Goal: Transaction & Acquisition: Purchase product/service

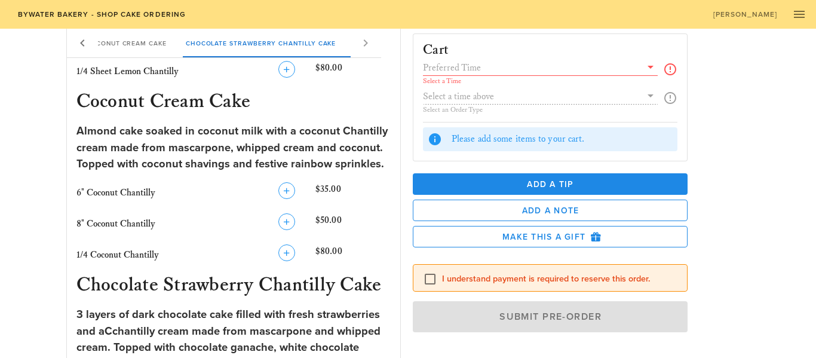
scroll to position [958, 0]
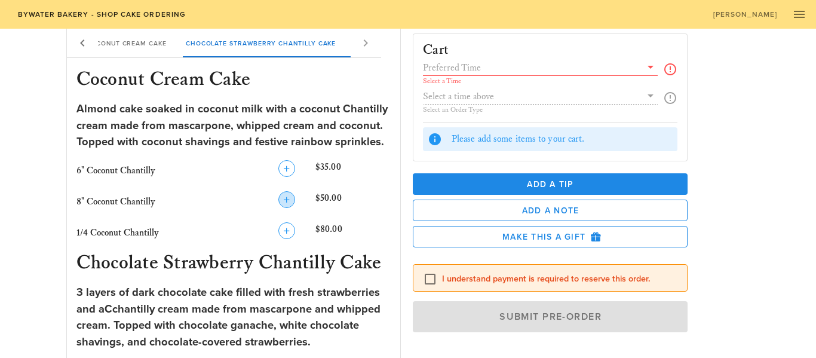
click at [291, 199] on icon "button" at bounding box center [287, 199] width 14 height 14
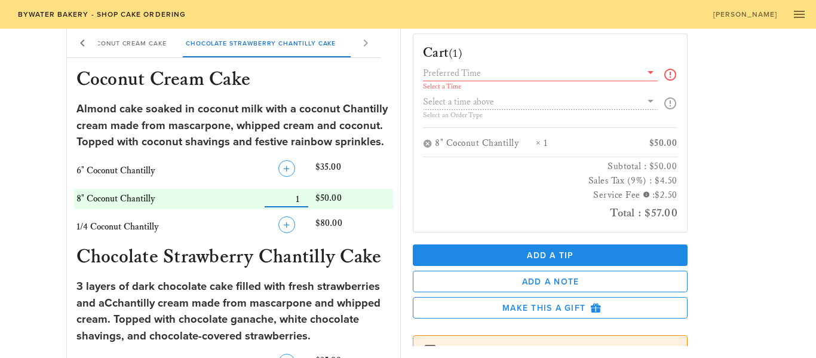
click at [556, 72] on input "text" at bounding box center [532, 73] width 218 height 16
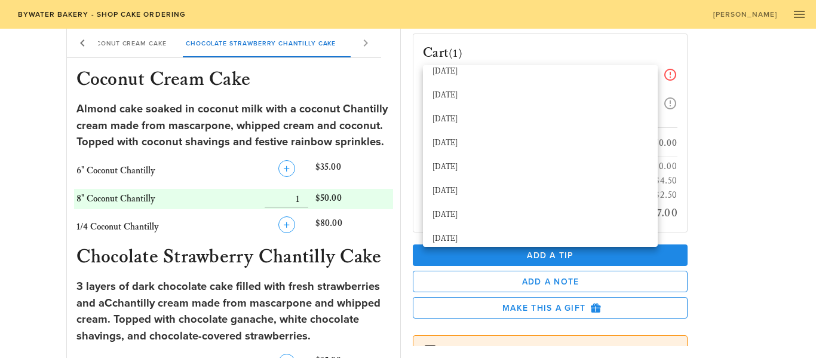
scroll to position [131, 0]
click at [528, 165] on div "[DATE]" at bounding box center [541, 166] width 216 height 10
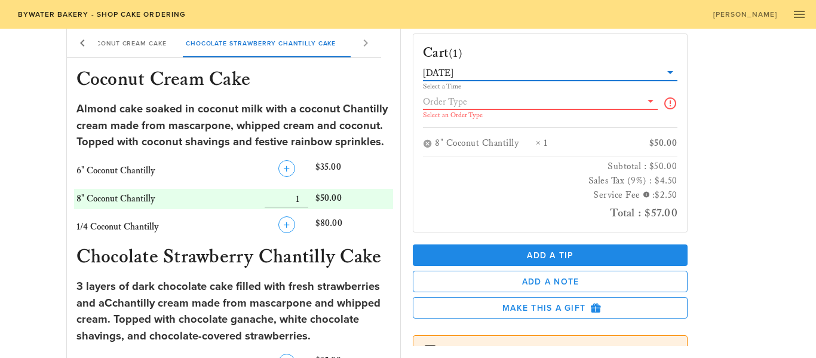
click at [546, 102] on input "text" at bounding box center [532, 102] width 218 height 16
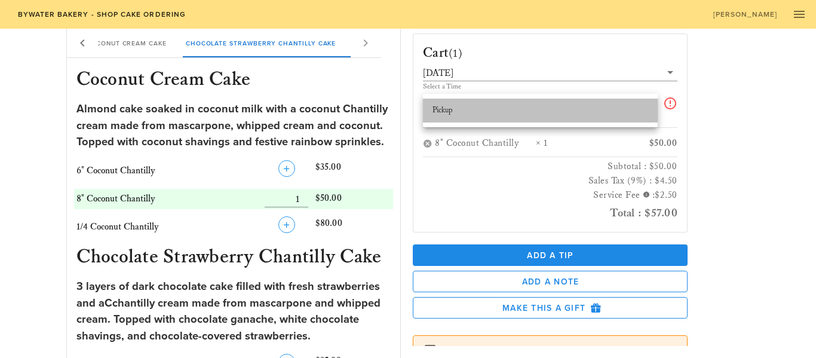
click at [538, 117] on div "Pickup" at bounding box center [541, 110] width 216 height 19
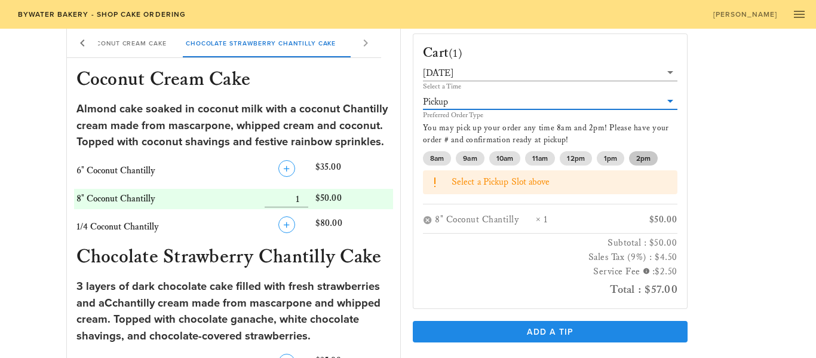
click at [642, 160] on span "2pm" at bounding box center [643, 158] width 14 height 14
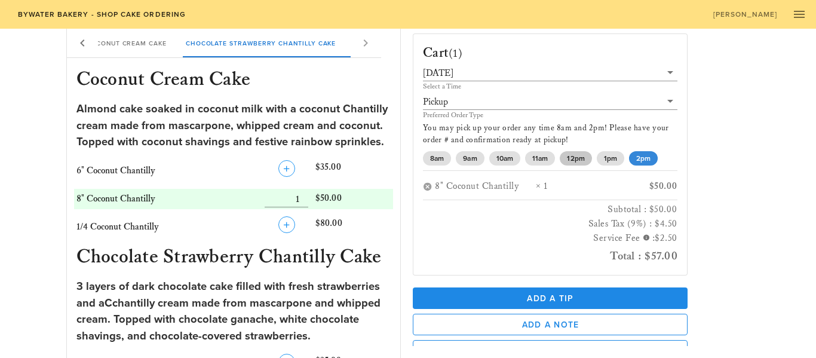
click at [579, 160] on span "12pm" at bounding box center [575, 158] width 17 height 14
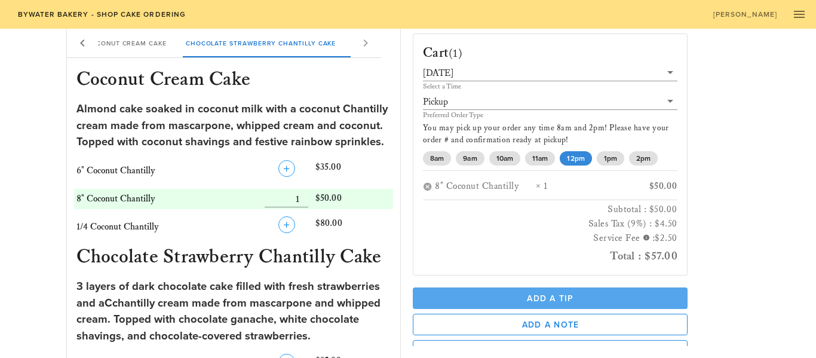
click at [553, 297] on span "Add a Tip" at bounding box center [550, 298] width 256 height 10
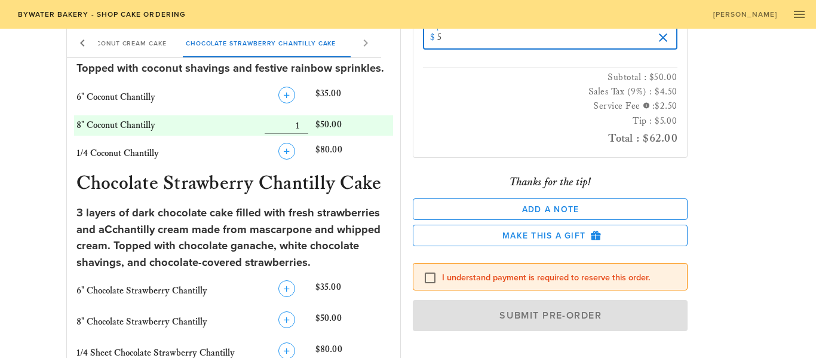
scroll to position [0, 0]
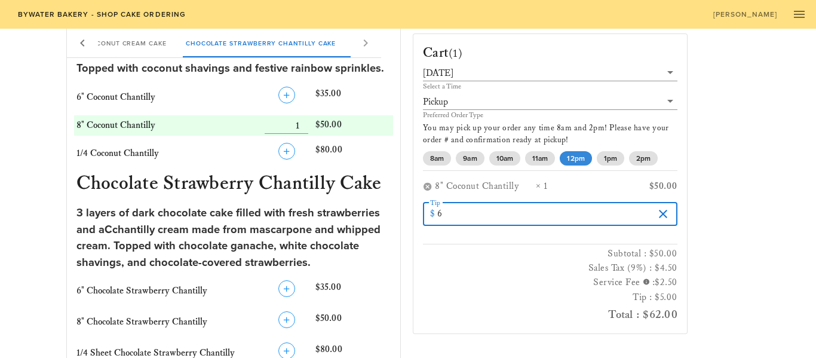
click at [650, 212] on input "6" at bounding box center [545, 214] width 216 height 19
click at [650, 212] on input "7" at bounding box center [545, 214] width 216 height 19
click at [650, 212] on input "8" at bounding box center [545, 214] width 216 height 19
click at [650, 212] on input "9" at bounding box center [545, 214] width 216 height 19
type input "10"
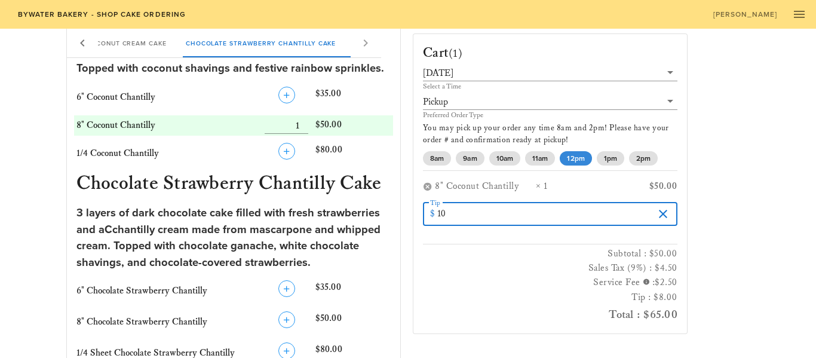
click at [650, 212] on input "10" at bounding box center [545, 214] width 216 height 19
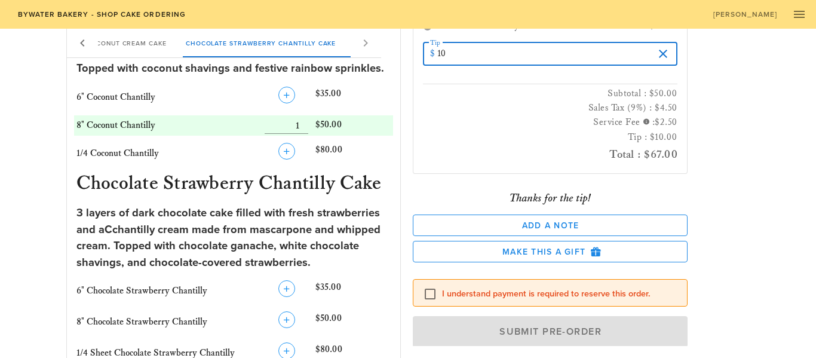
scroll to position [176, 0]
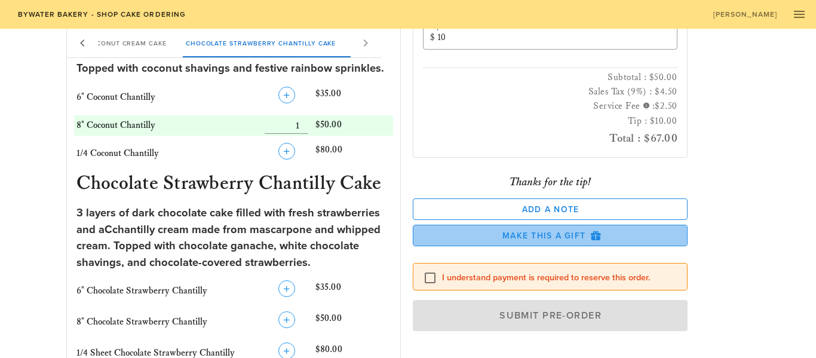
click at [509, 242] on button "Make this a Gift" at bounding box center [550, 236] width 275 height 22
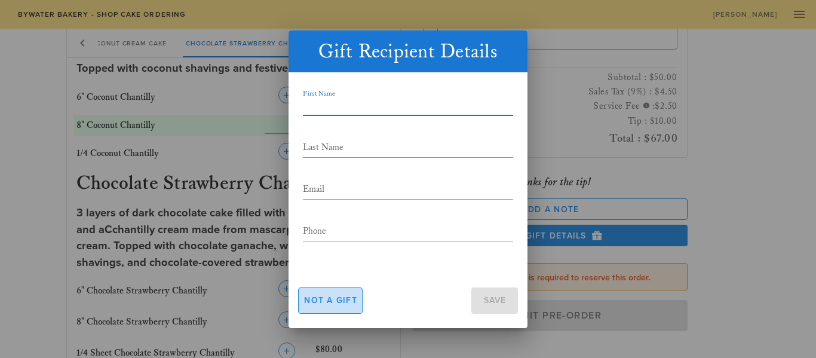
click at [350, 301] on span "Not a gift" at bounding box center [331, 300] width 54 height 10
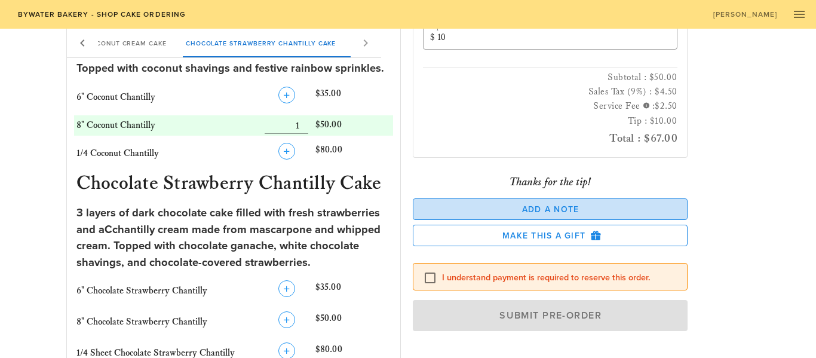
click at [525, 207] on span "Add a Note" at bounding box center [550, 209] width 255 height 10
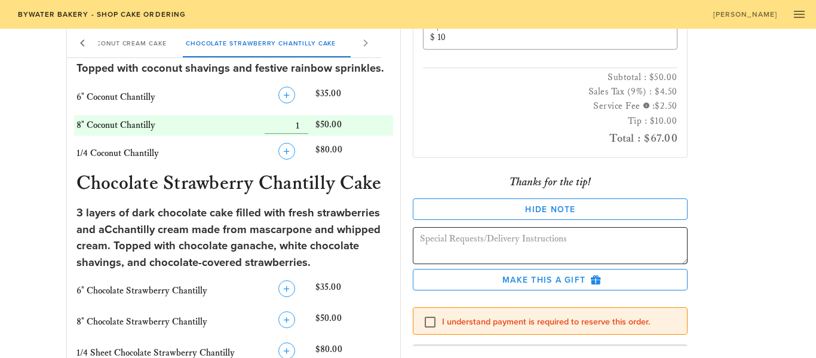
click at [621, 244] on textarea at bounding box center [554, 247] width 268 height 33
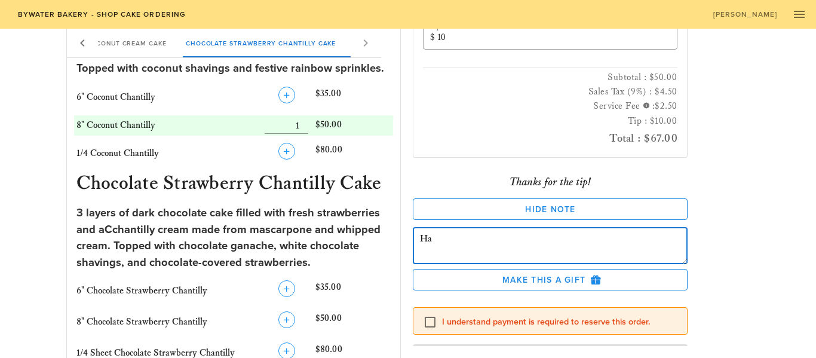
type textarea "H"
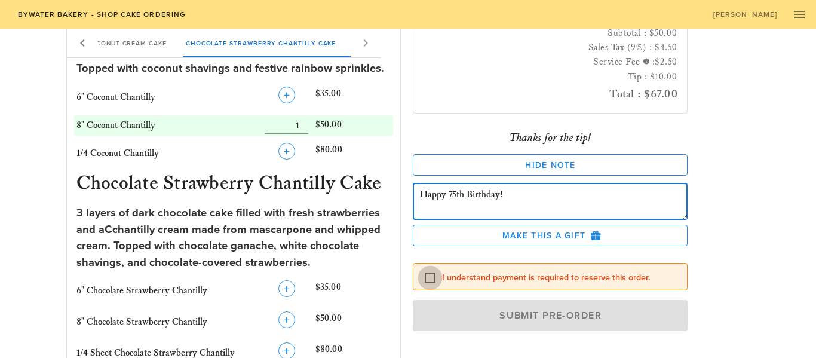
type textarea "Happy 75th Birthday!"
click at [428, 281] on div at bounding box center [430, 278] width 20 height 20
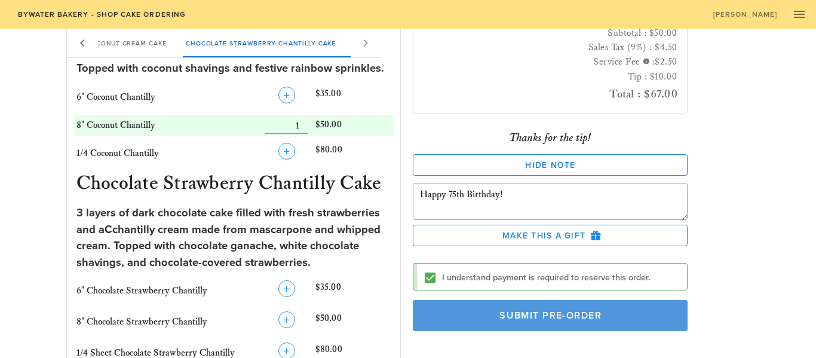
click at [543, 316] on span "Submit Pre-Order" at bounding box center [550, 316] width 247 height 12
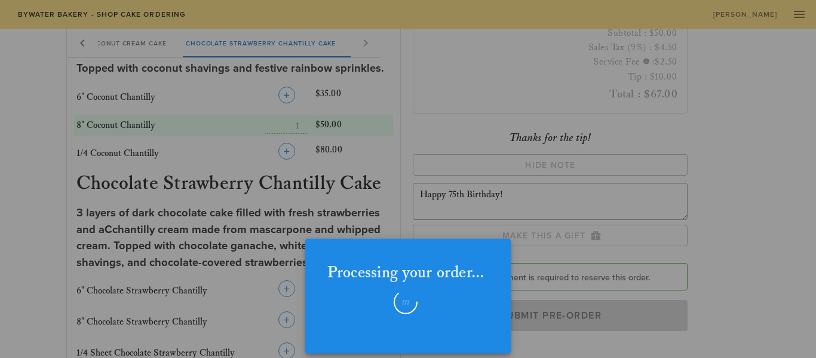
checkbox input "false"
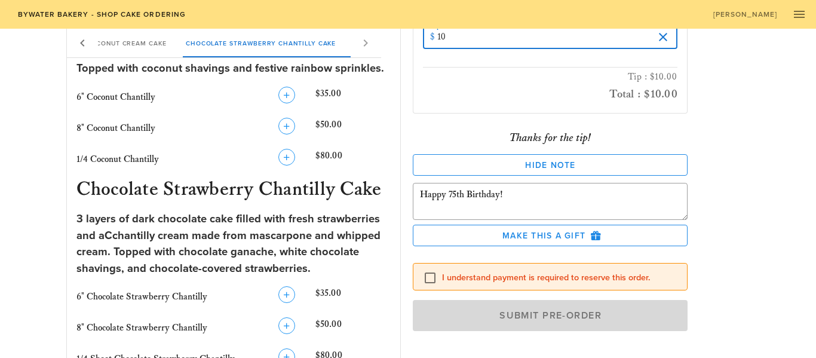
scroll to position [134, 0]
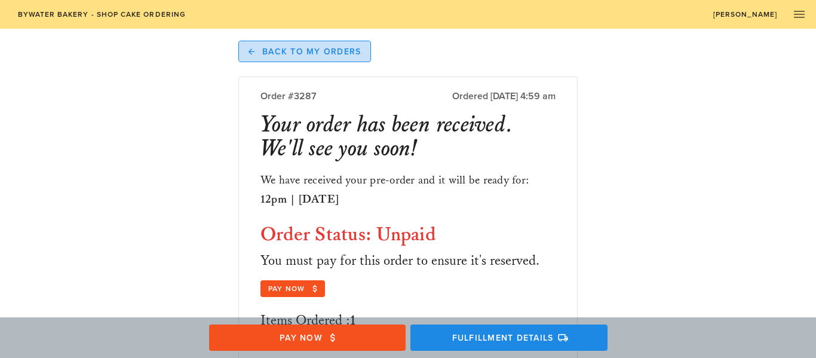
click at [303, 54] on span "Back to My Orders" at bounding box center [305, 51] width 113 height 11
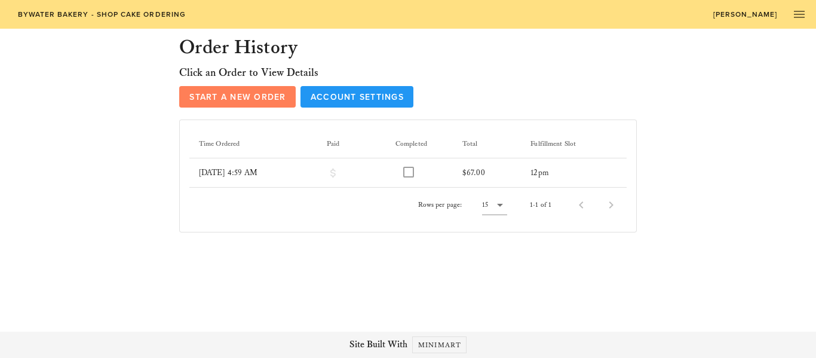
click at [261, 99] on span "Start a New Order" at bounding box center [237, 97] width 97 height 10
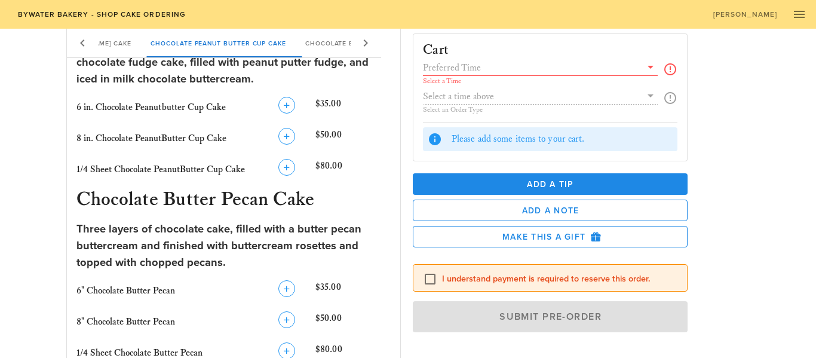
scroll to position [467, 0]
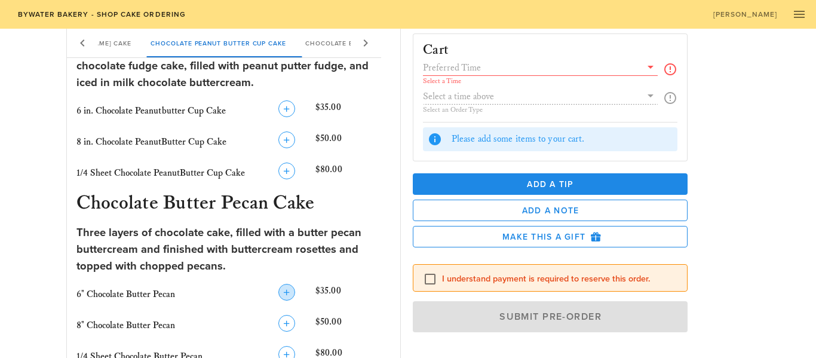
click at [284, 293] on icon "button" at bounding box center [287, 292] width 14 height 14
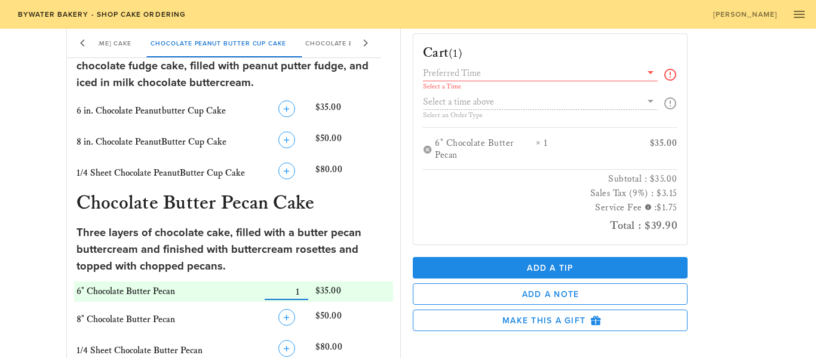
click at [522, 71] on input "text" at bounding box center [532, 73] width 218 height 16
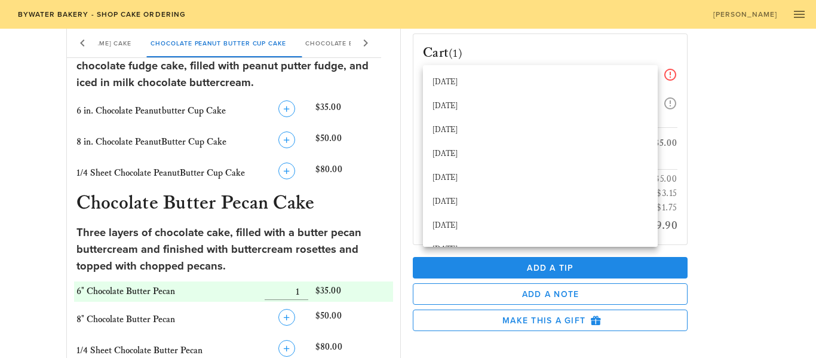
scroll to position [192, 0]
click at [497, 152] on div "[DATE]" at bounding box center [541, 153] width 216 height 10
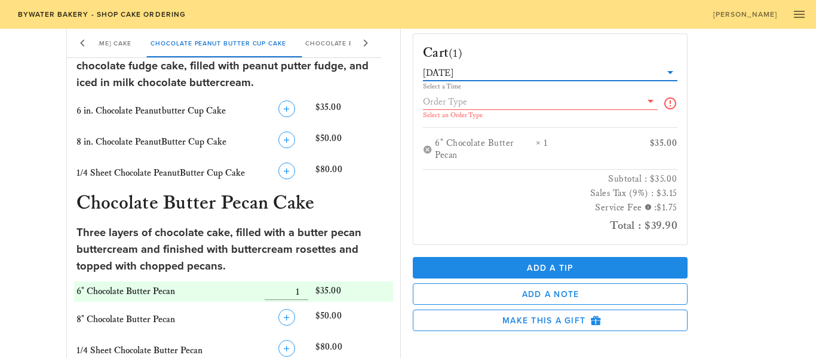
click at [516, 102] on input "text" at bounding box center [532, 102] width 218 height 16
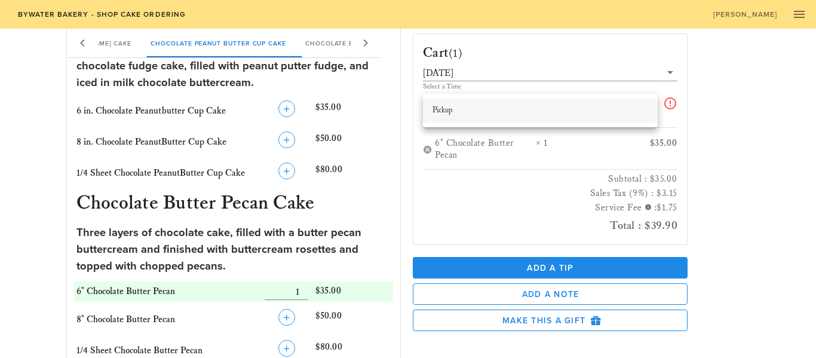
click at [511, 112] on div "Pickup" at bounding box center [541, 111] width 216 height 10
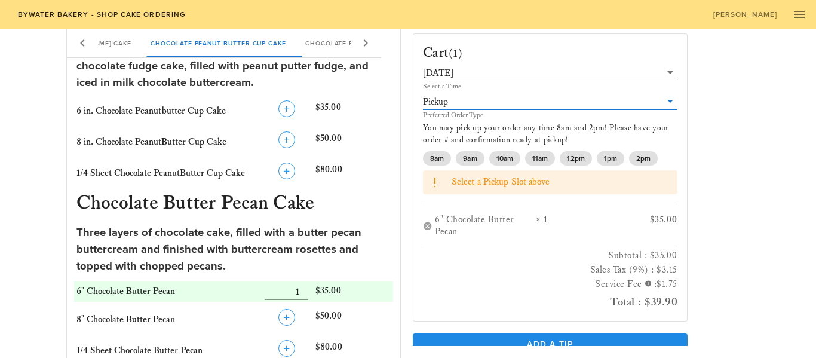
click at [526, 74] on input "text" at bounding box center [558, 73] width 205 height 16
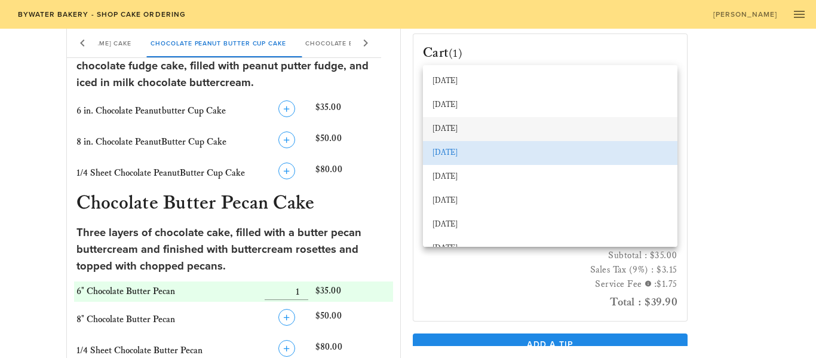
click at [513, 127] on div "[DATE]" at bounding box center [550, 129] width 235 height 10
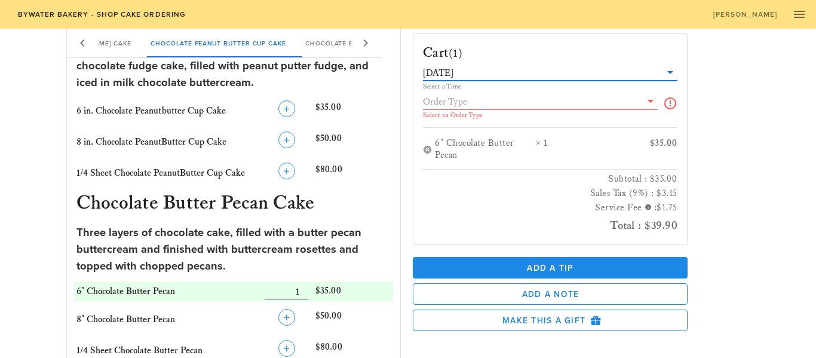
click at [519, 108] on input "text" at bounding box center [532, 102] width 218 height 16
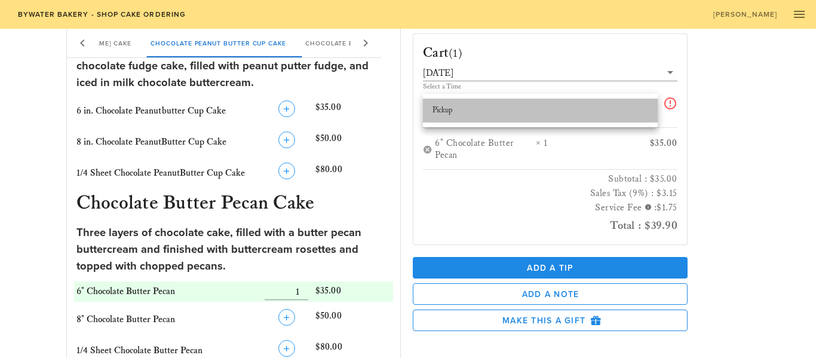
click at [536, 121] on div "Pickup" at bounding box center [540, 111] width 235 height 24
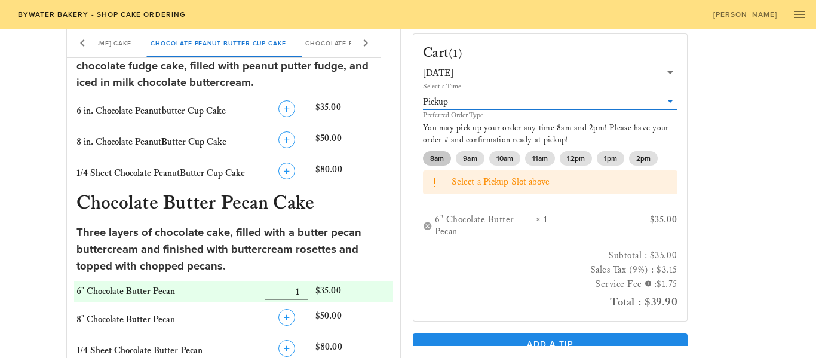
click at [440, 161] on span "8am" at bounding box center [437, 158] width 14 height 14
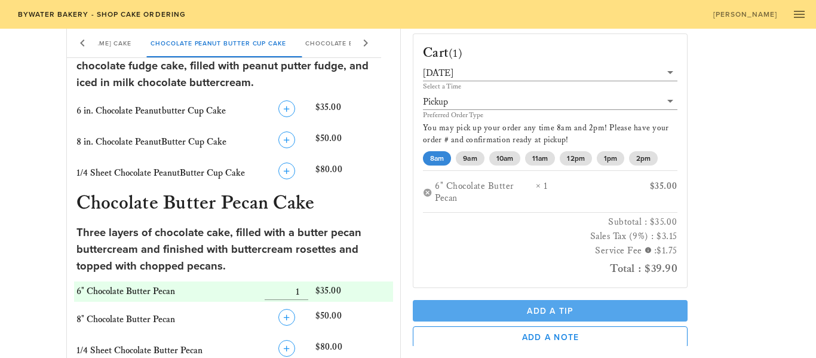
click at [546, 313] on span "Add a Tip" at bounding box center [550, 311] width 256 height 10
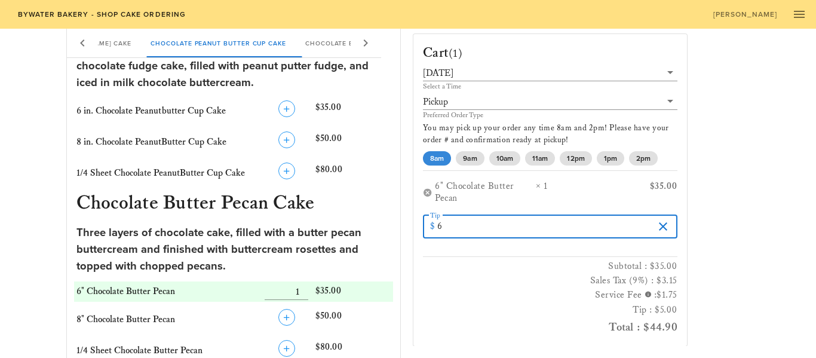
click at [650, 225] on input "6" at bounding box center [545, 226] width 216 height 19
click at [650, 225] on input "7" at bounding box center [545, 226] width 216 height 19
click at [650, 225] on input "8" at bounding box center [545, 226] width 216 height 19
click at [650, 225] on input "9" at bounding box center [545, 226] width 216 height 19
click at [649, 232] on input "8" at bounding box center [545, 226] width 216 height 19
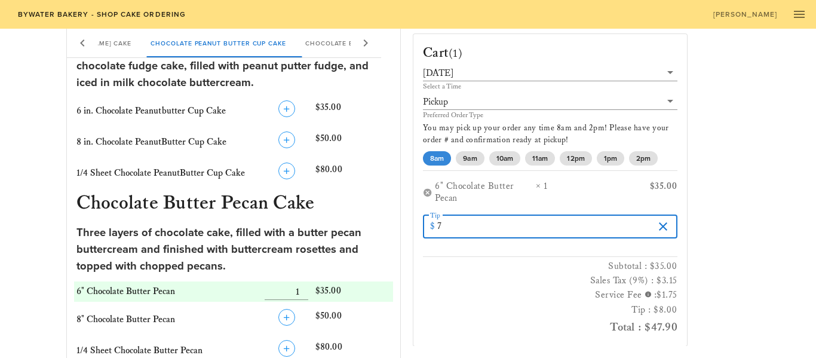
type input "7"
click at [649, 232] on input "7" at bounding box center [545, 226] width 216 height 19
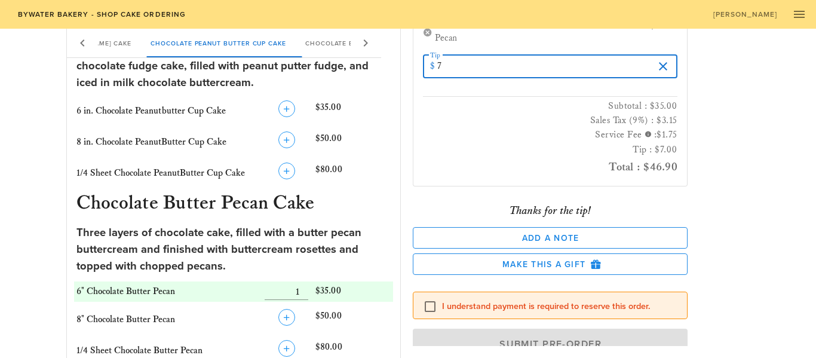
scroll to position [179, 0]
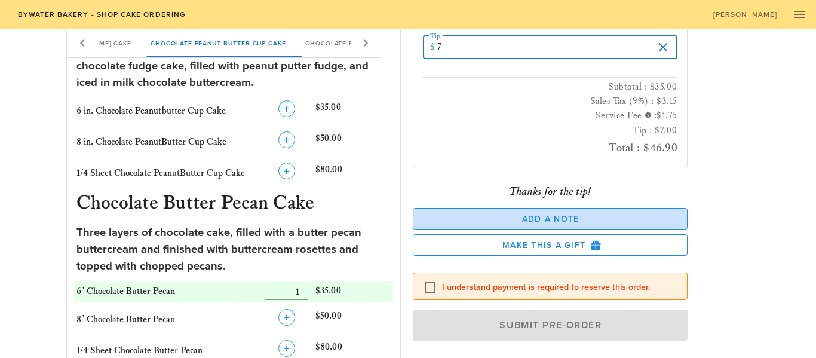
click at [608, 222] on span "Add a Note" at bounding box center [550, 219] width 255 height 10
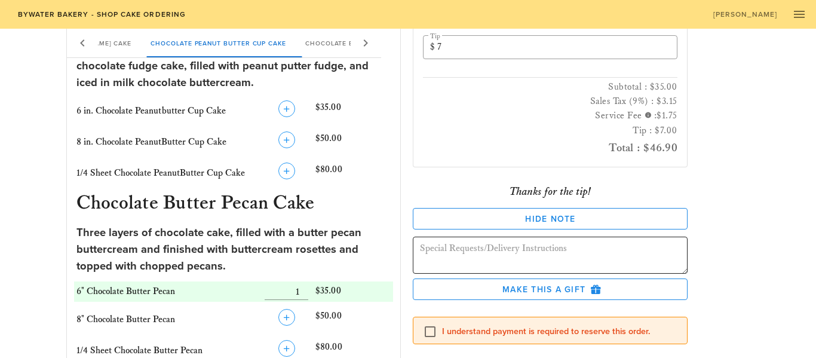
click at [575, 251] on textarea at bounding box center [554, 256] width 268 height 33
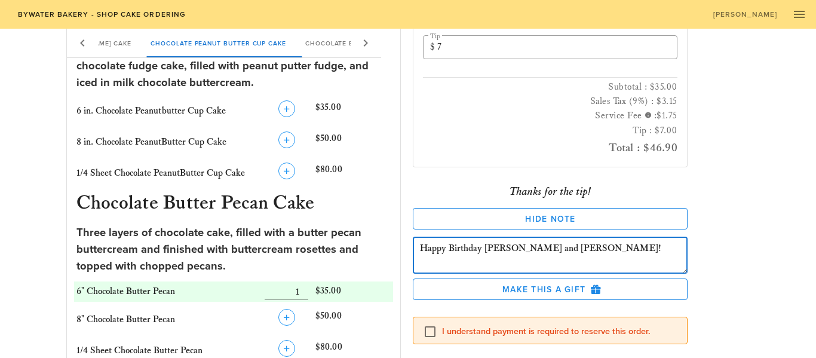
scroll to position [232, 0]
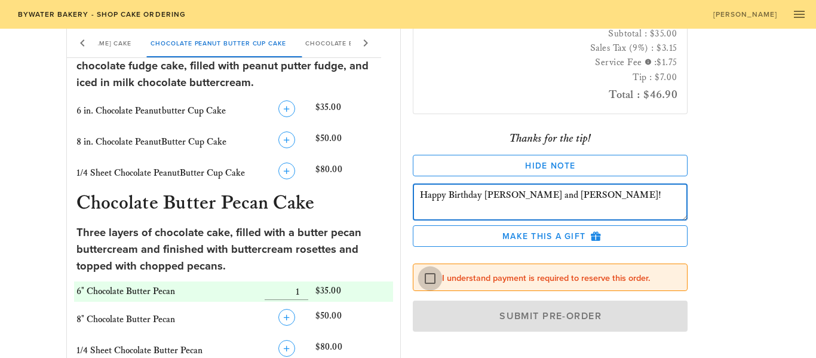
type textarea "Happy Birthday [PERSON_NAME] and [PERSON_NAME]!"
click at [430, 277] on div at bounding box center [430, 278] width 20 height 20
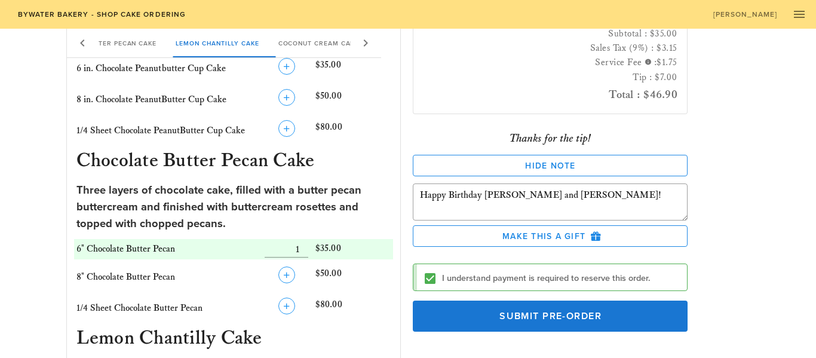
scroll to position [511, 0]
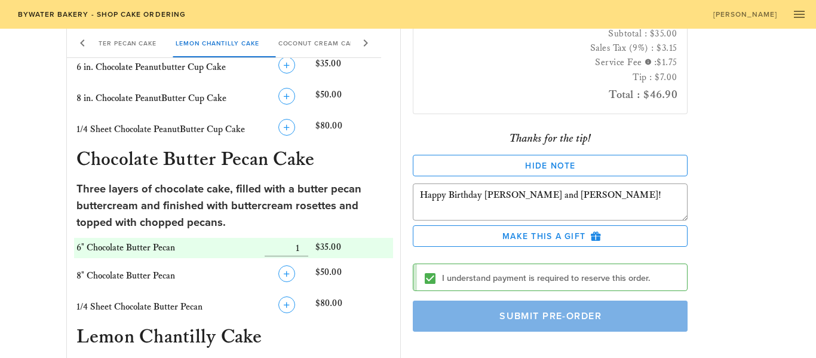
click at [565, 311] on span "Submit Pre-Order" at bounding box center [550, 316] width 247 height 12
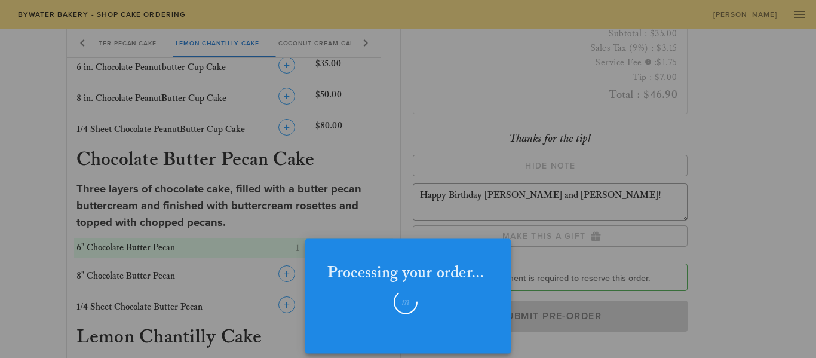
checkbox input "false"
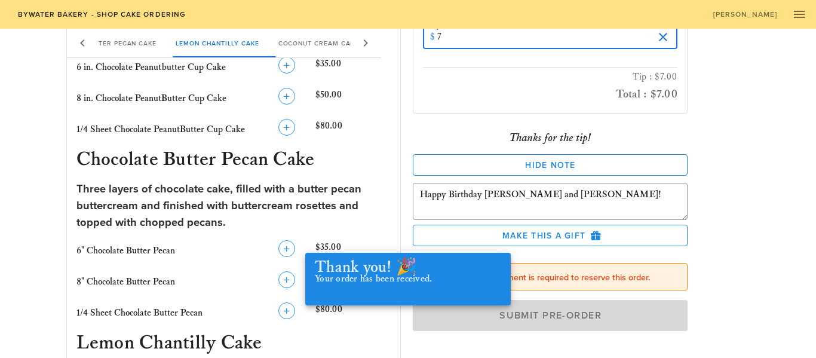
scroll to position [146, 0]
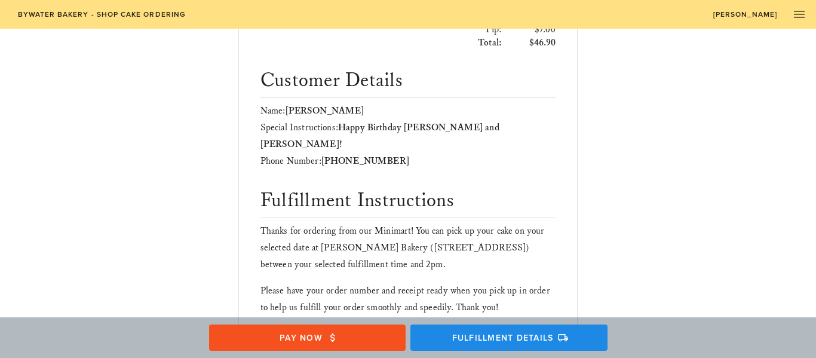
scroll to position [462, 0]
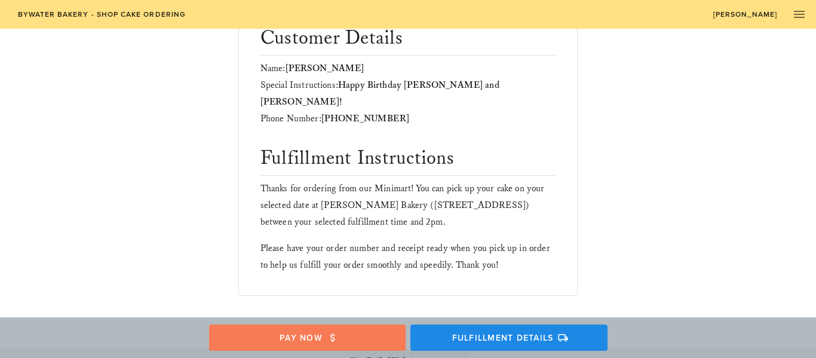
click at [324, 336] on span "Pay Now" at bounding box center [306, 337] width 173 height 11
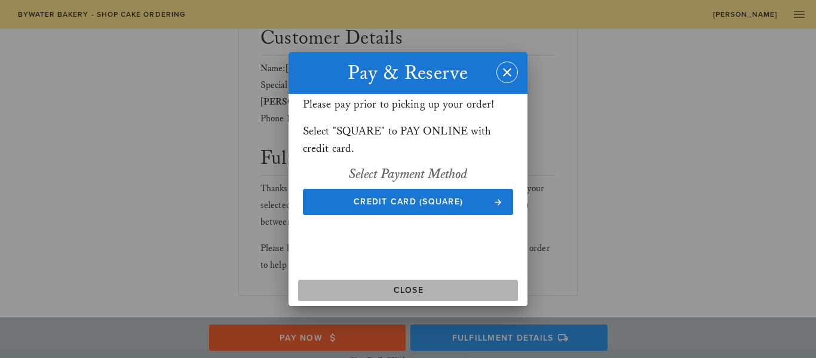
click at [390, 294] on span "Close" at bounding box center [408, 290] width 210 height 10
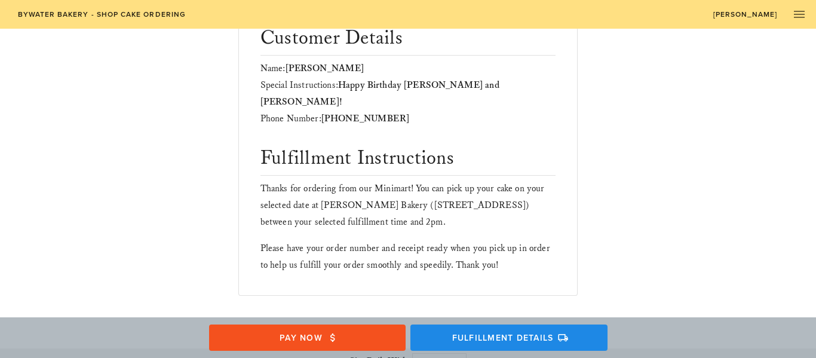
scroll to position [0, 0]
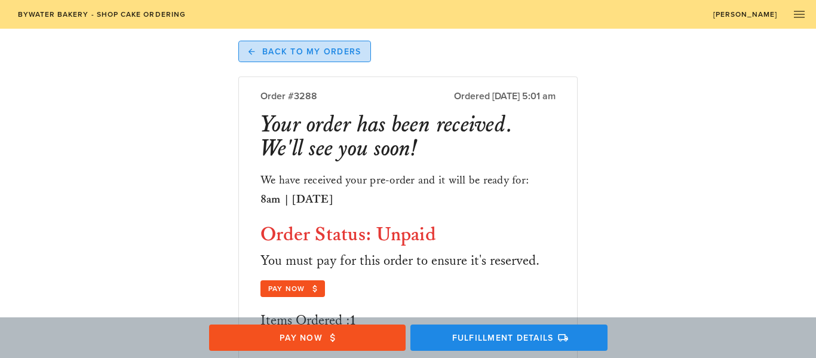
click at [318, 46] on span "Back to My Orders" at bounding box center [305, 51] width 113 height 11
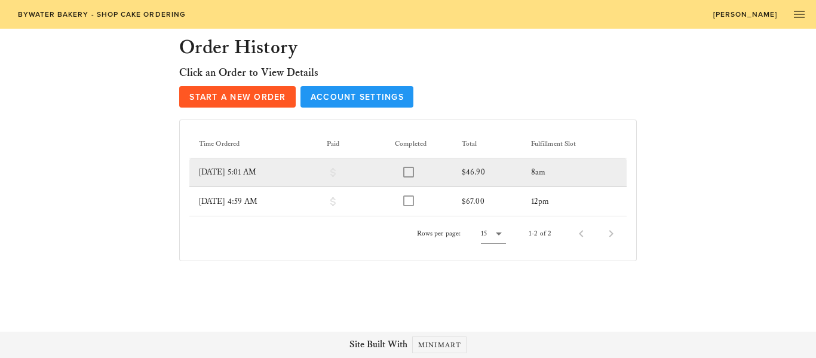
click at [411, 173] on div at bounding box center [409, 172] width 14 height 14
click at [549, 171] on td "8am" at bounding box center [574, 172] width 105 height 29
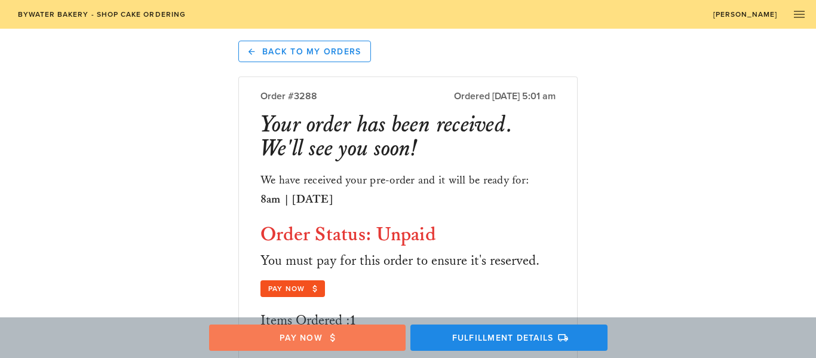
click at [311, 335] on span "Pay Now" at bounding box center [306, 337] width 173 height 11
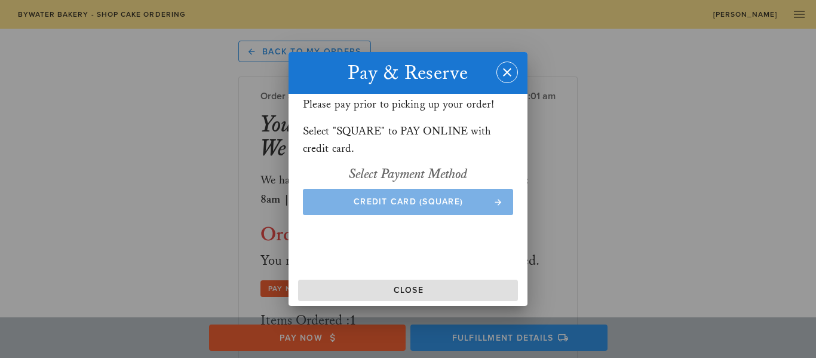
click at [400, 200] on span "Credit Card (Square)" at bounding box center [408, 202] width 187 height 10
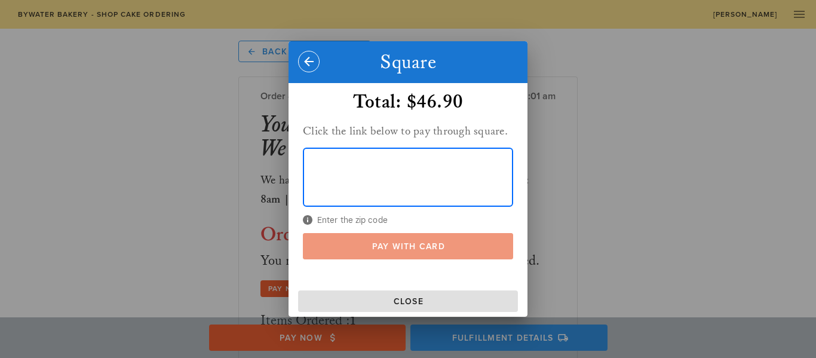
click at [399, 247] on span "Pay With Card" at bounding box center [408, 246] width 187 height 10
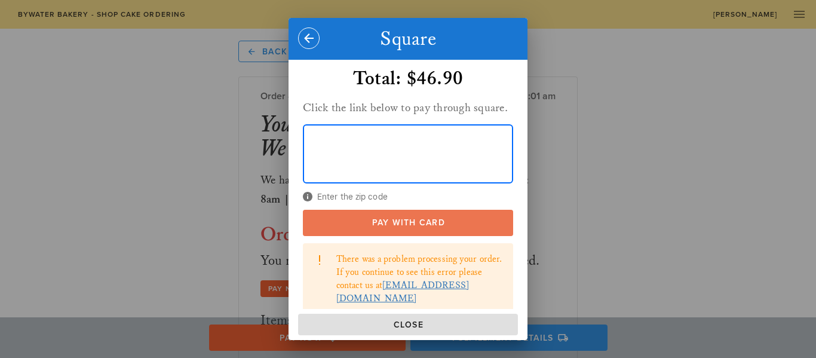
click at [428, 228] on button "Pay With Card" at bounding box center [408, 223] width 210 height 26
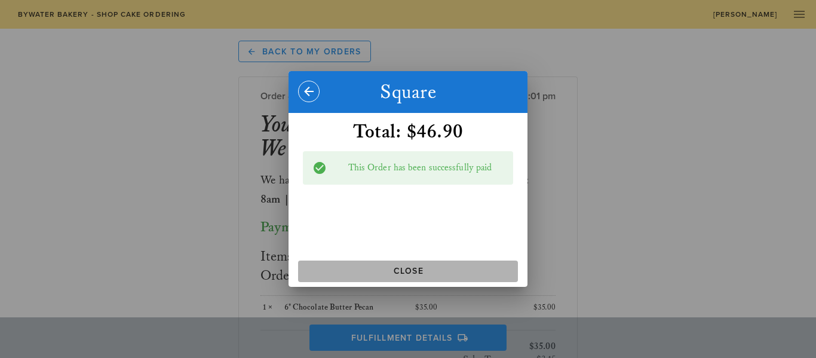
click at [409, 271] on span "Close" at bounding box center [408, 271] width 210 height 10
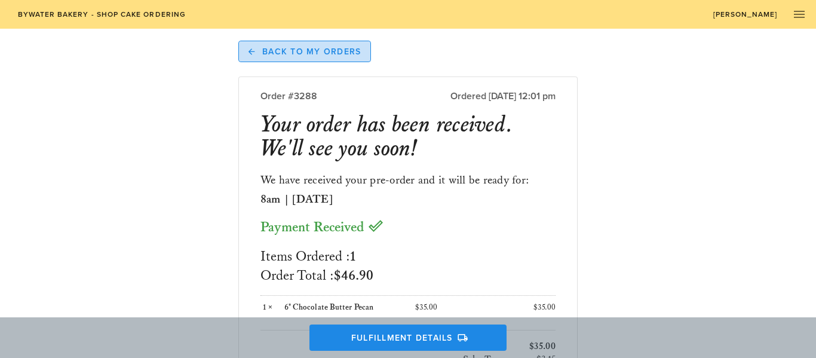
click at [320, 48] on span "Back to My Orders" at bounding box center [305, 51] width 113 height 11
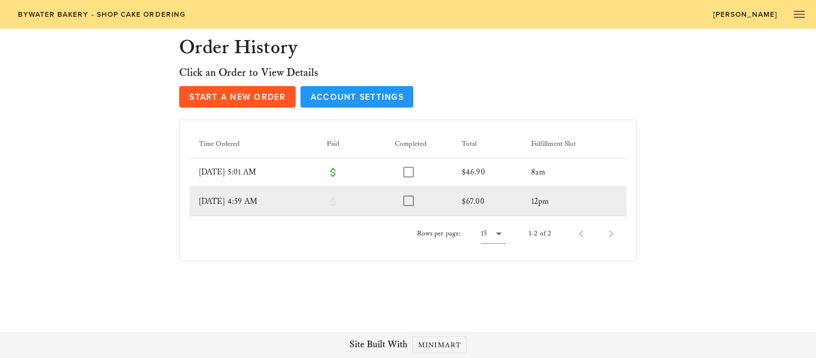
click at [410, 205] on div at bounding box center [409, 201] width 14 height 14
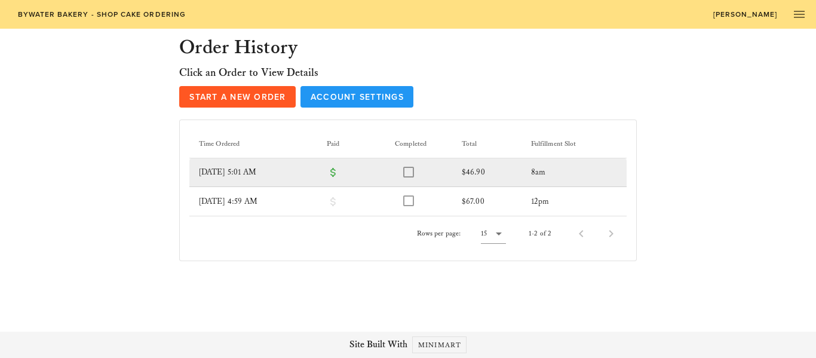
click at [462, 170] on td "$46.90" at bounding box center [486, 172] width 69 height 29
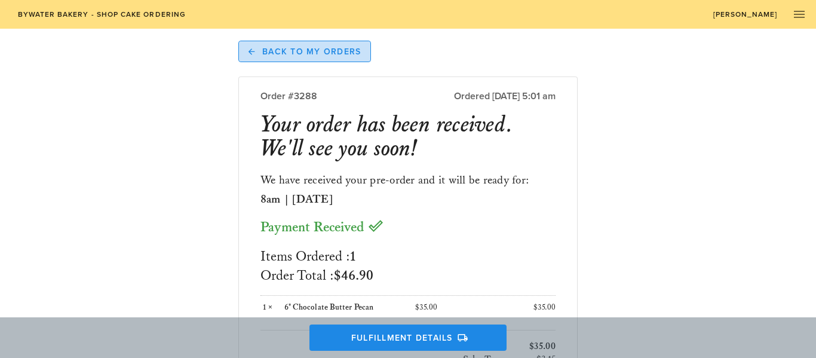
click at [261, 53] on span "Back to My Orders" at bounding box center [305, 51] width 113 height 11
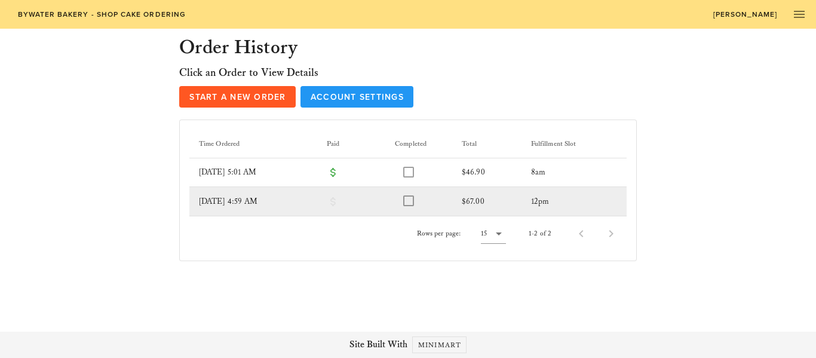
click at [535, 201] on td "12pm" at bounding box center [574, 201] width 105 height 29
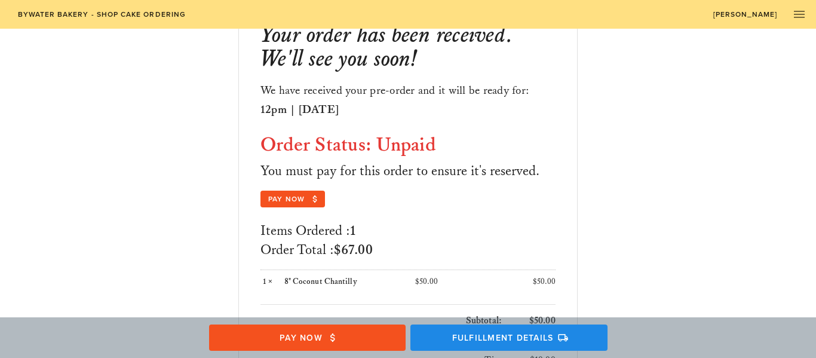
scroll to position [99, 0]
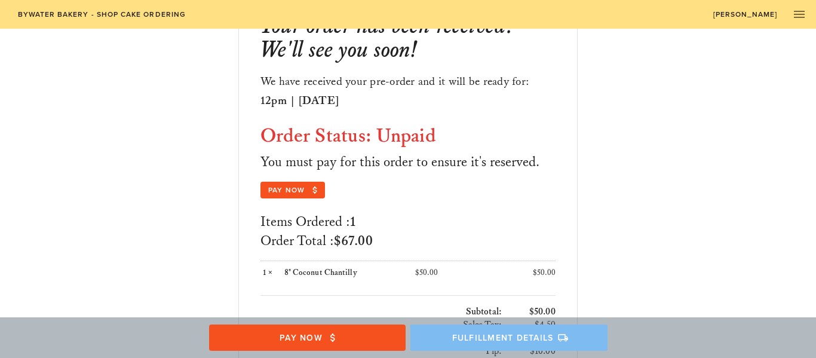
click at [478, 341] on span "Fulfillment Details" at bounding box center [508, 337] width 173 height 11
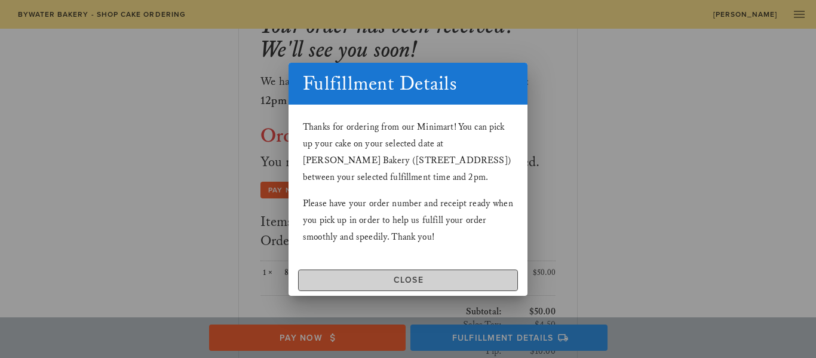
click at [439, 277] on span "Close" at bounding box center [408, 280] width 209 height 10
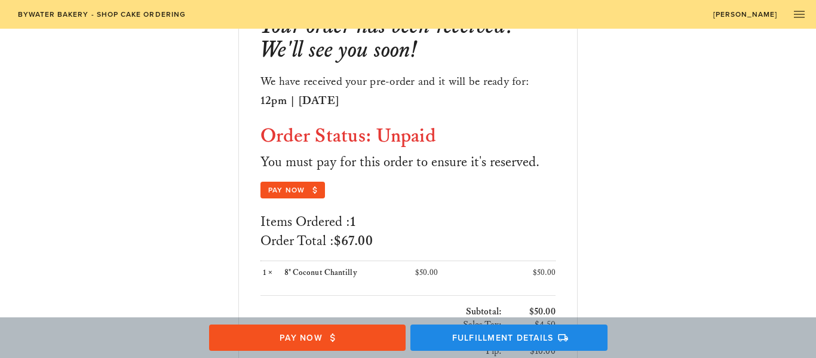
scroll to position [0, 0]
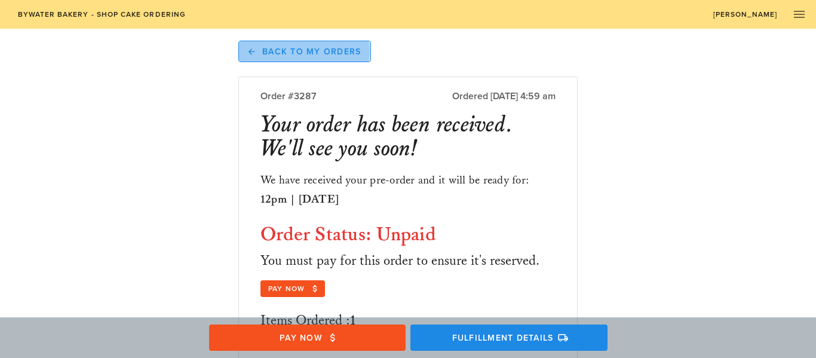
click at [310, 54] on span "Back to My Orders" at bounding box center [305, 51] width 113 height 11
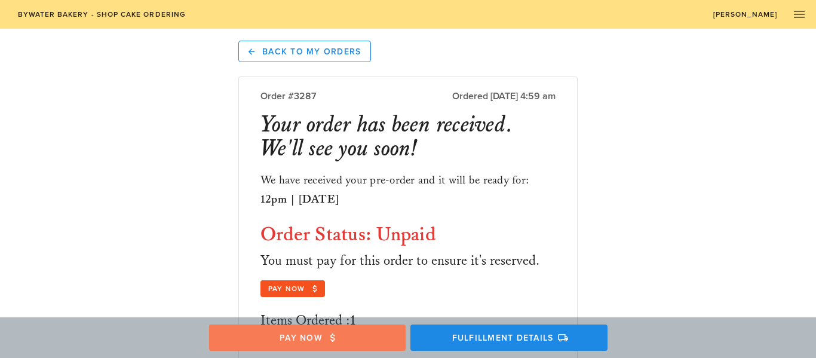
click at [367, 332] on span "Pay Now" at bounding box center [306, 337] width 173 height 11
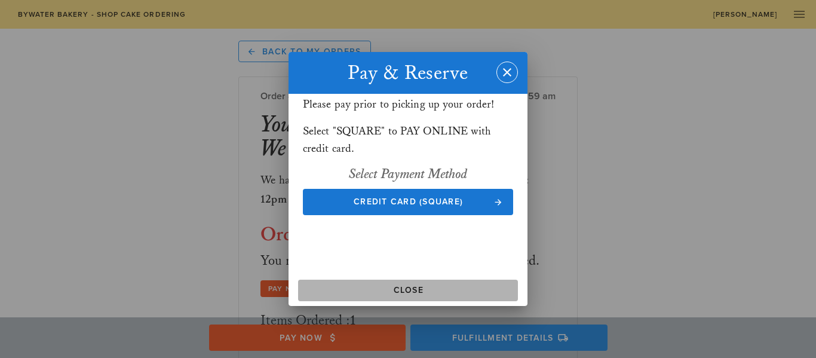
click at [433, 288] on span "Close" at bounding box center [408, 290] width 210 height 10
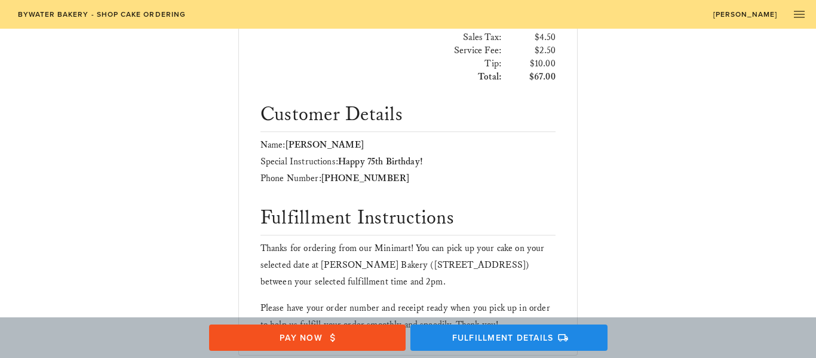
scroll to position [462, 0]
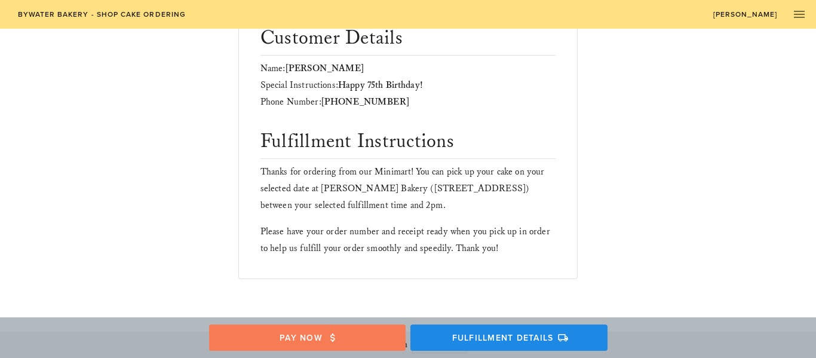
click at [339, 336] on span "Pay Now" at bounding box center [306, 337] width 173 height 11
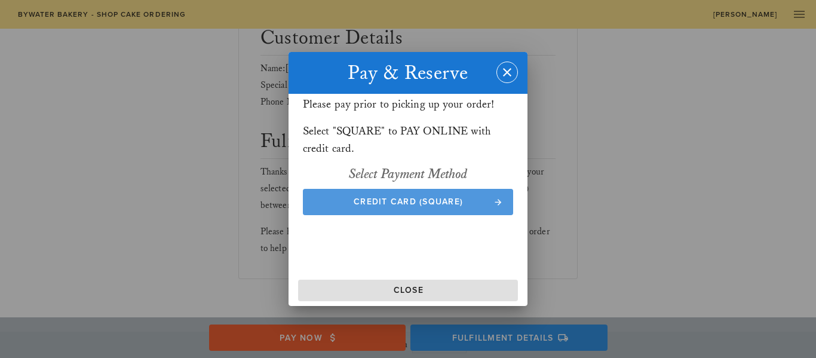
click at [433, 201] on span "Credit Card (Square)" at bounding box center [408, 202] width 187 height 10
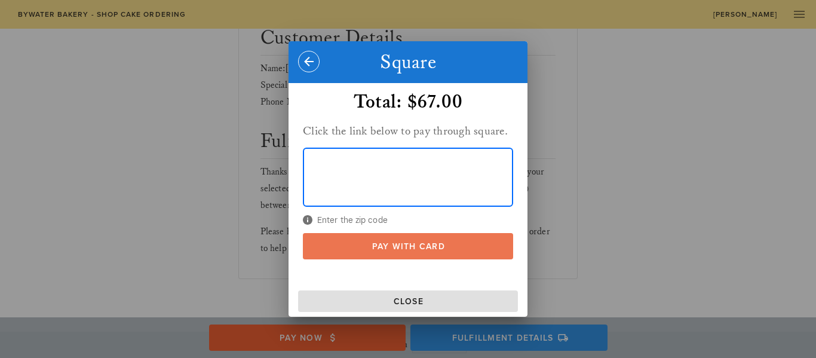
click at [412, 246] on span "Pay With Card" at bounding box center [408, 246] width 187 height 10
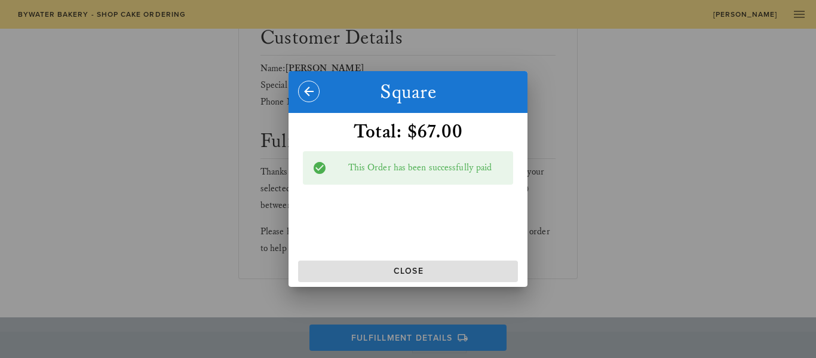
scroll to position [399, 0]
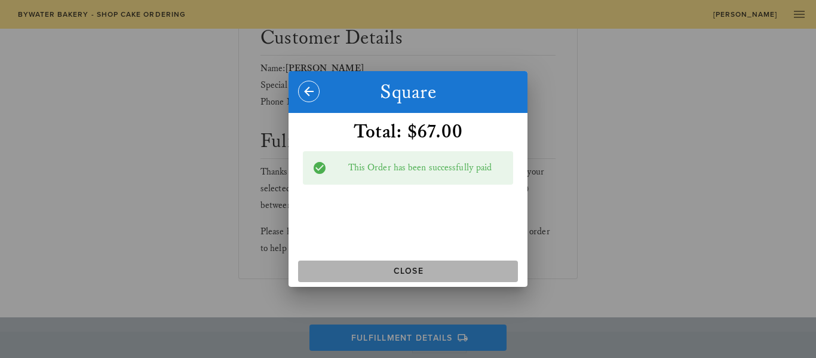
click at [409, 271] on span "Close" at bounding box center [408, 271] width 210 height 10
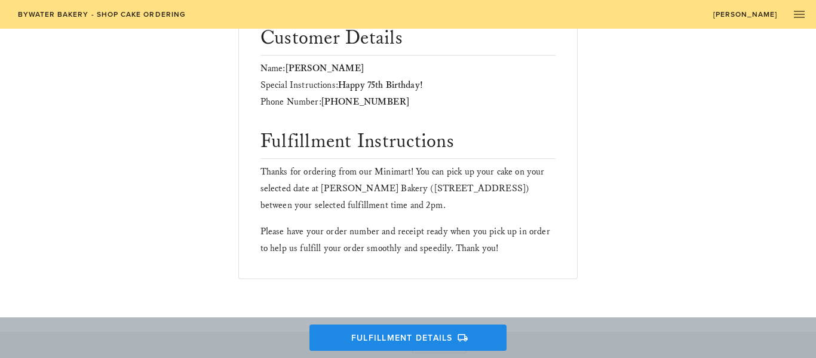
scroll to position [0, 0]
